Goal: Information Seeking & Learning: Learn about a topic

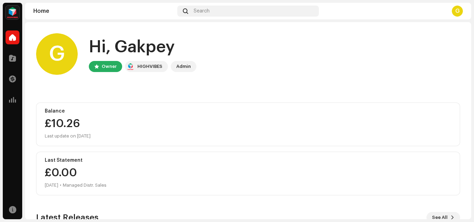
click at [19, 60] on div "Catalog" at bounding box center [12, 58] width 19 height 19
click at [13, 59] on span at bounding box center [12, 58] width 7 height 6
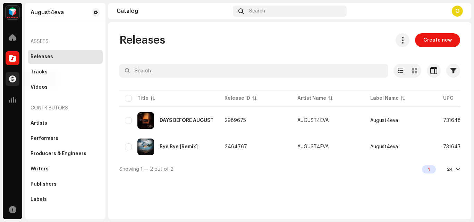
click at [11, 80] on span at bounding box center [12, 79] width 7 height 6
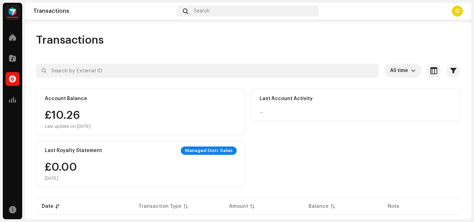
click at [230, 45] on div "Transactions" at bounding box center [248, 40] width 424 height 14
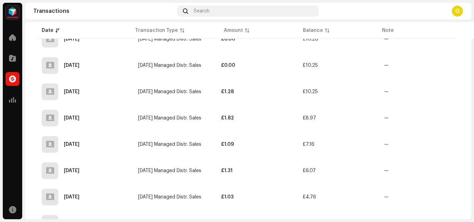
scroll to position [126, 0]
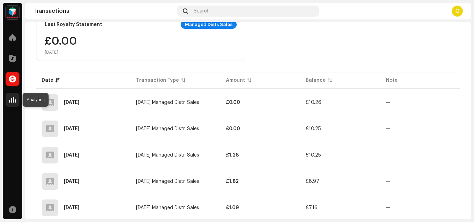
click at [14, 97] on span at bounding box center [12, 100] width 7 height 6
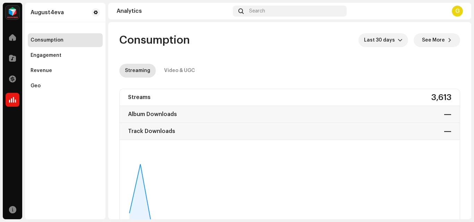
click at [300, 45] on div "Consumption Last 30 days See More" at bounding box center [289, 40] width 340 height 14
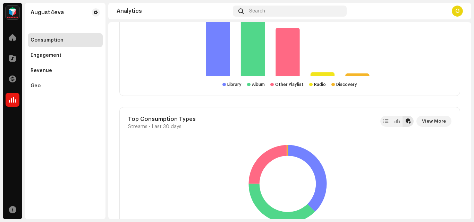
scroll to position [992, 0]
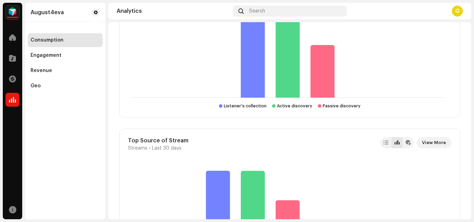
click at [473, 25] on div "August4eva Home Catalog Transactions Analytics Resources August4eva Consumption…" at bounding box center [237, 111] width 474 height 222
click at [473, 39] on div "August4eva Home Catalog Transactions Analytics Resources August4eva Consumption…" at bounding box center [237, 111] width 474 height 222
click at [341, 114] on div "Top Discovery Types Streams • Last 30 days View More Passive discovery 912 (25.…" at bounding box center [289, 47] width 340 height 140
click at [371, 73] on rect at bounding box center [287, 54] width 319 height 87
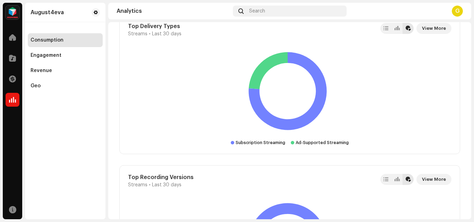
scroll to position [1414, 0]
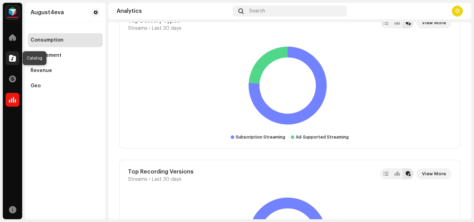
click at [14, 55] on span at bounding box center [12, 58] width 7 height 6
